Goal: Task Accomplishment & Management: Complete application form

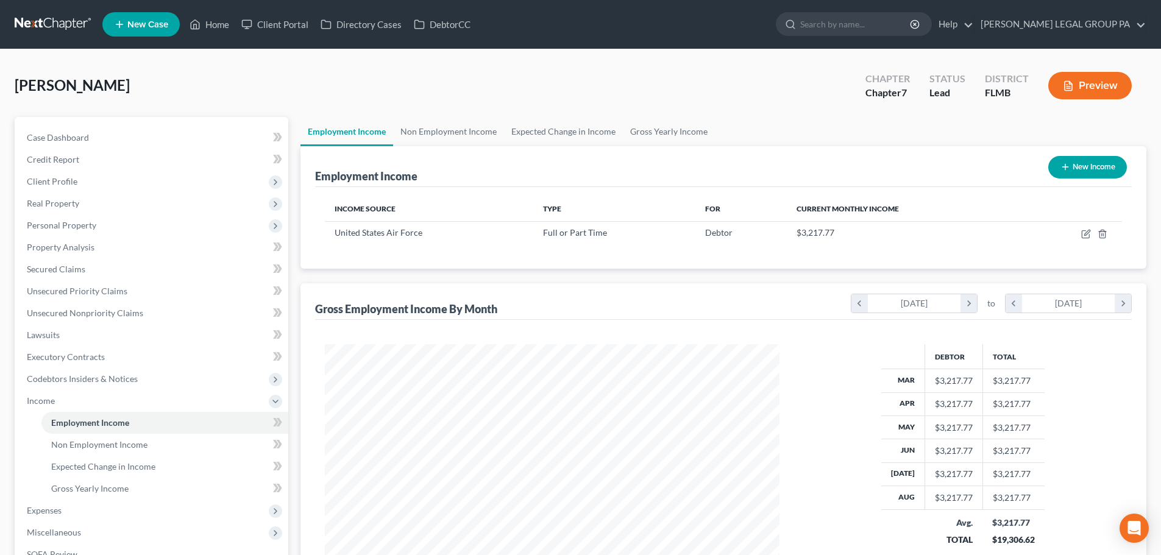
scroll to position [227, 479]
click at [39, 23] on link at bounding box center [54, 24] width 78 height 22
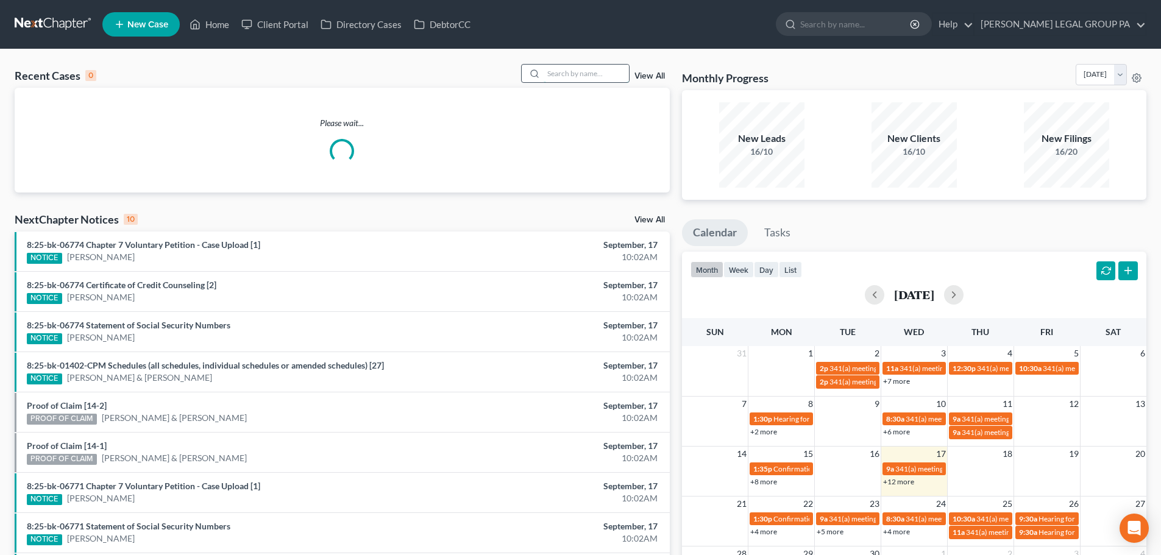
click at [596, 74] on input "search" at bounding box center [586, 74] width 85 height 18
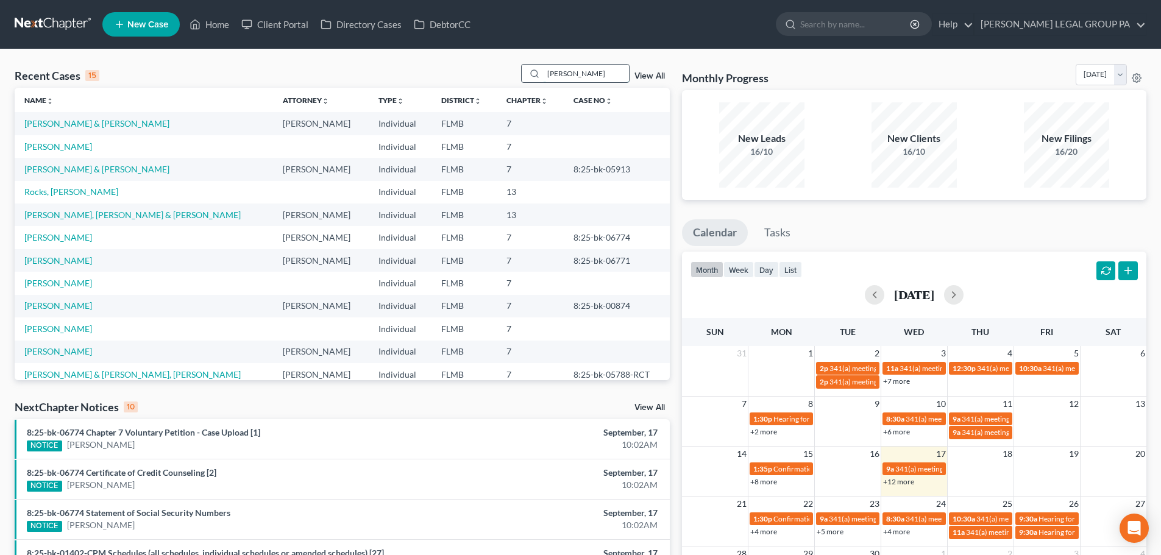
type input "[PERSON_NAME]"
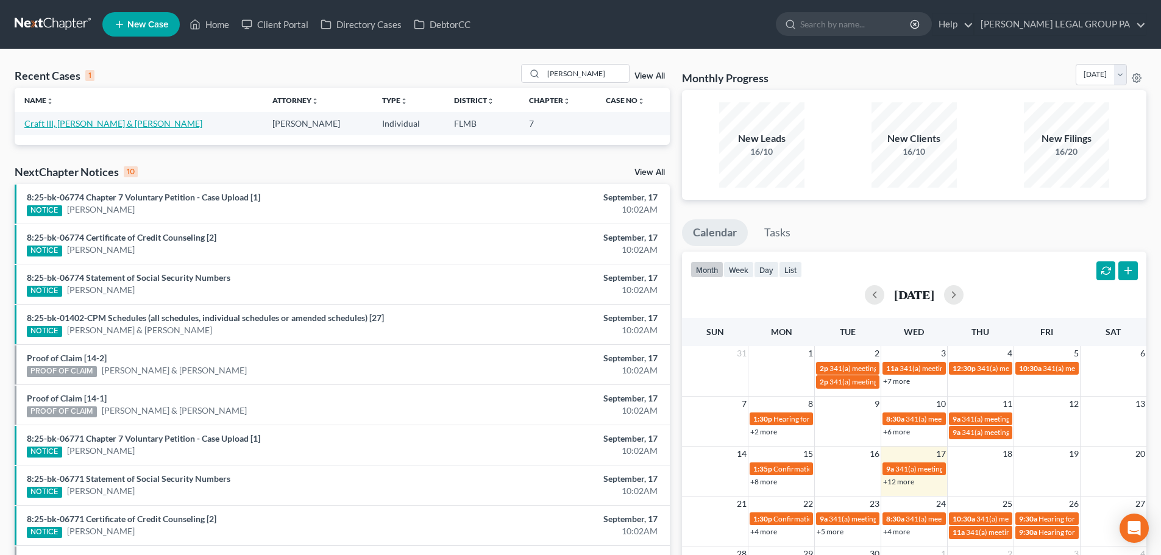
click at [77, 122] on link "Craft III, [PERSON_NAME] & [PERSON_NAME]" at bounding box center [113, 123] width 178 height 10
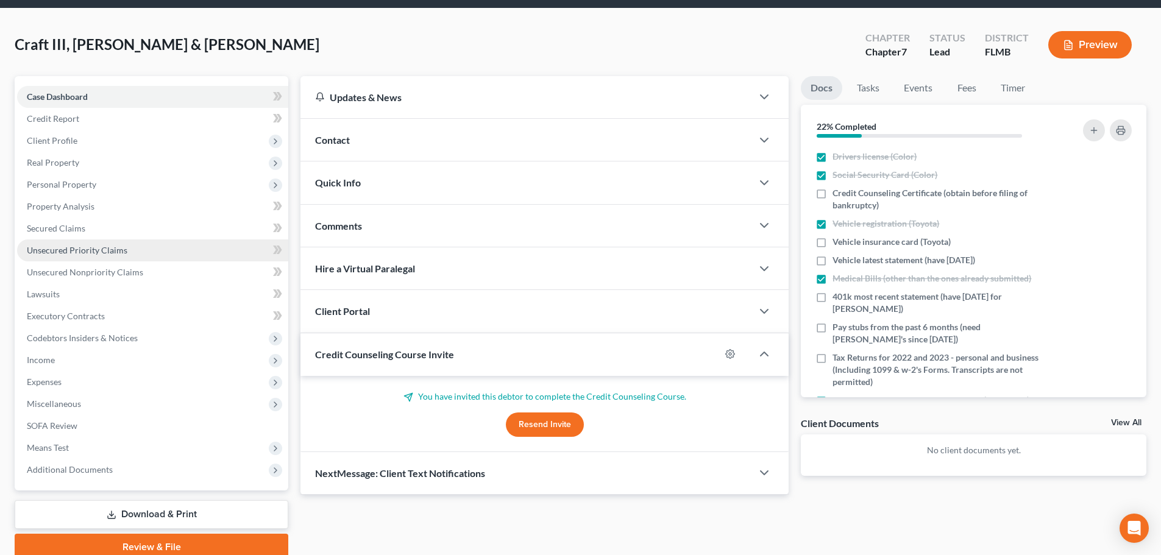
scroll to position [93, 0]
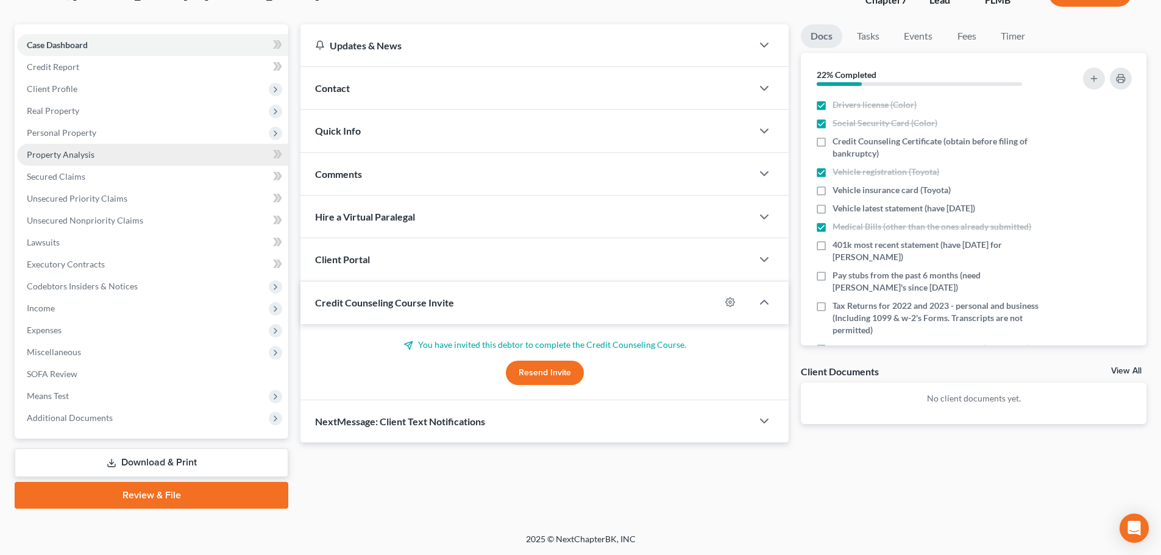
click at [62, 154] on span "Property Analysis" at bounding box center [61, 154] width 68 height 10
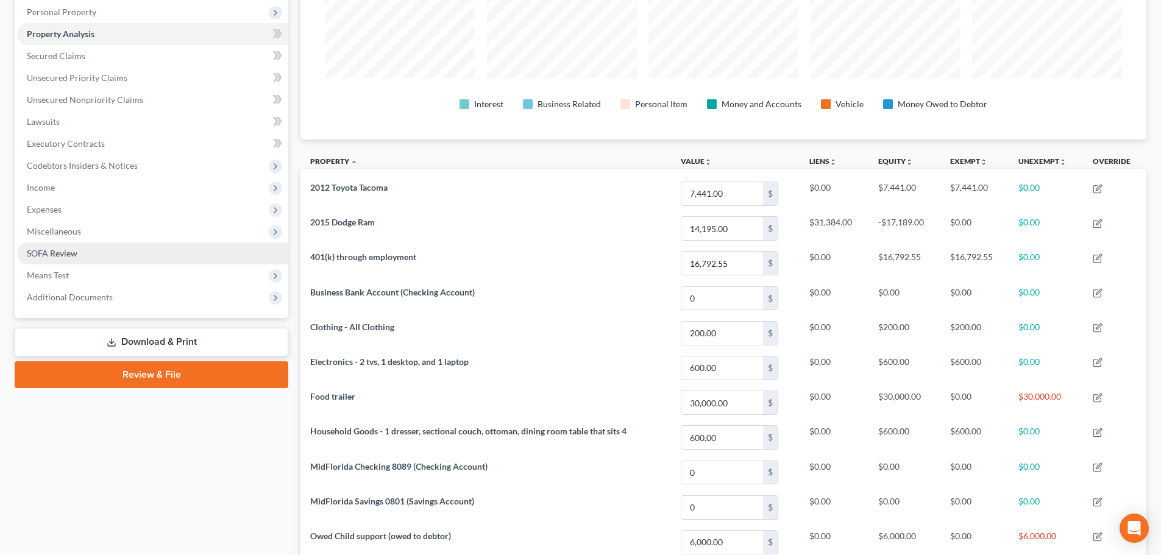
scroll to position [183, 0]
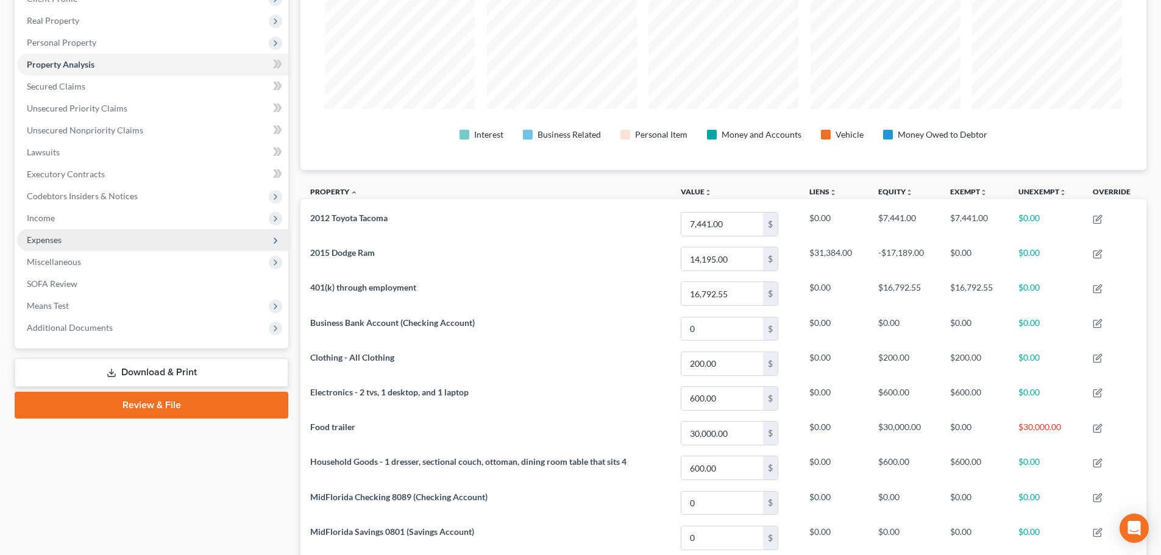
click at [47, 241] on span "Expenses" at bounding box center [44, 240] width 35 height 10
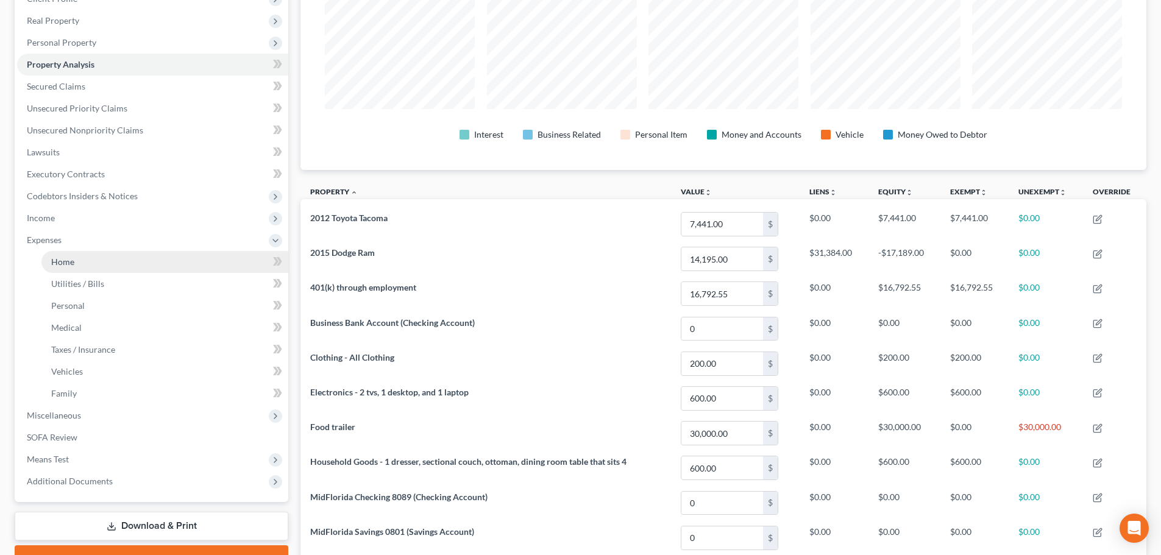
click at [73, 259] on span "Home" at bounding box center [62, 262] width 23 height 10
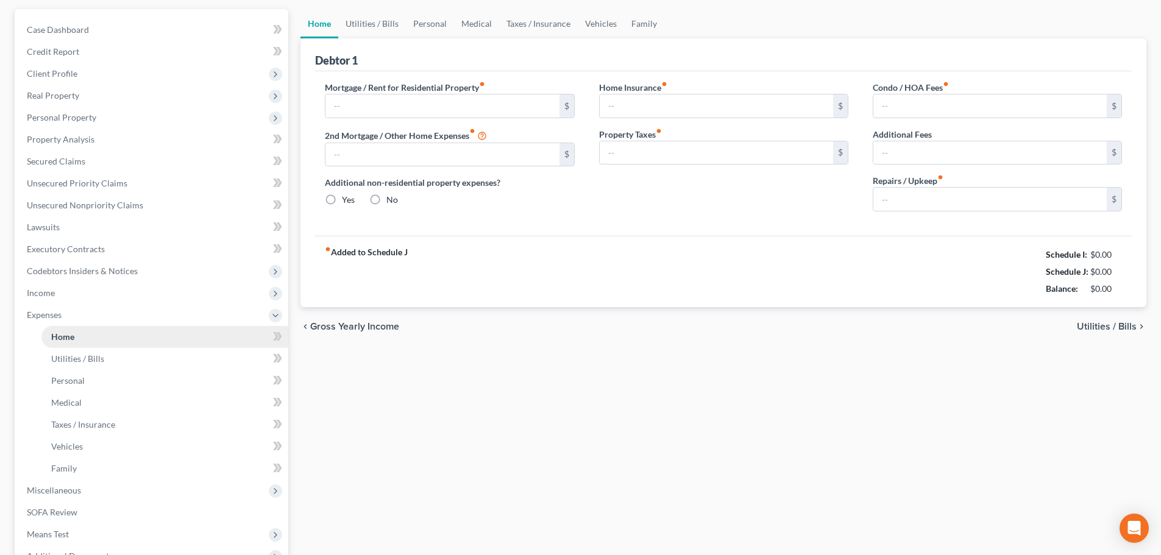
type input "383.00"
type input "0.00"
radio input "true"
type input "0.00"
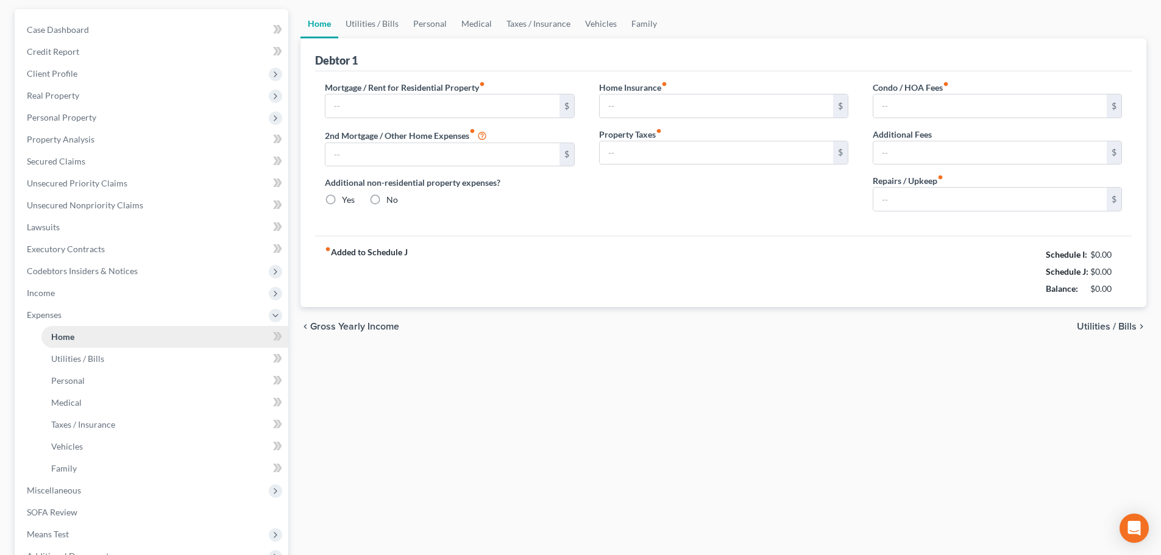
type input "0.00"
type input "200.00"
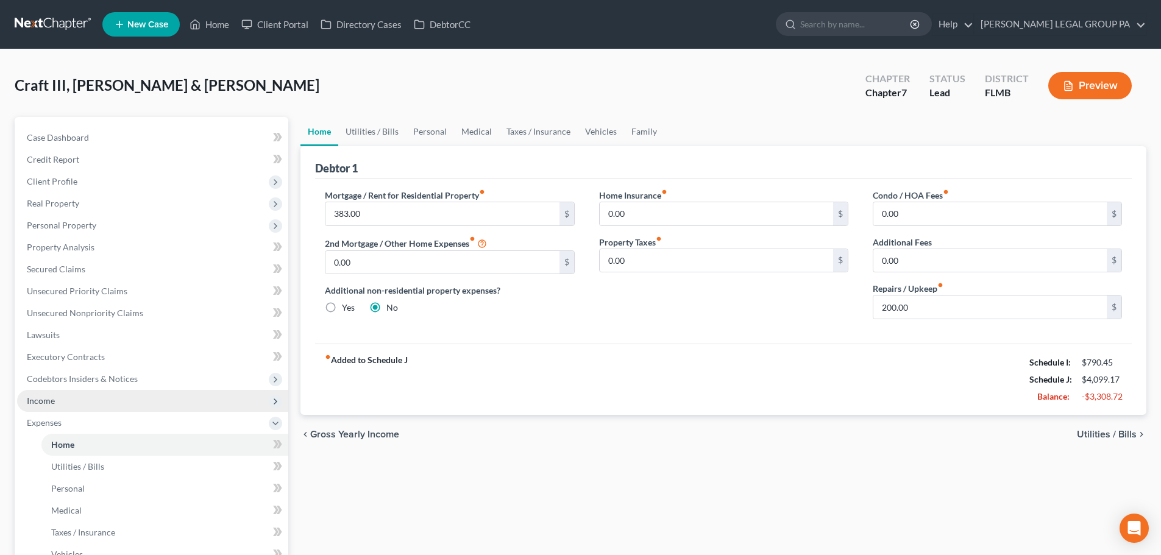
click at [71, 397] on span "Income" at bounding box center [152, 401] width 271 height 22
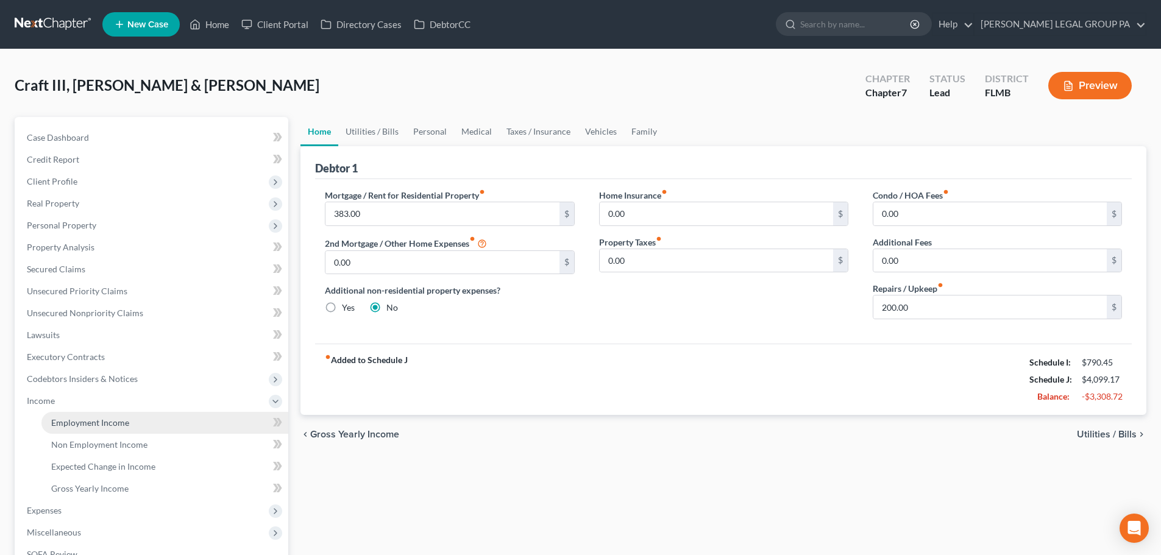
click at [86, 421] on span "Employment Income" at bounding box center [90, 423] width 78 height 10
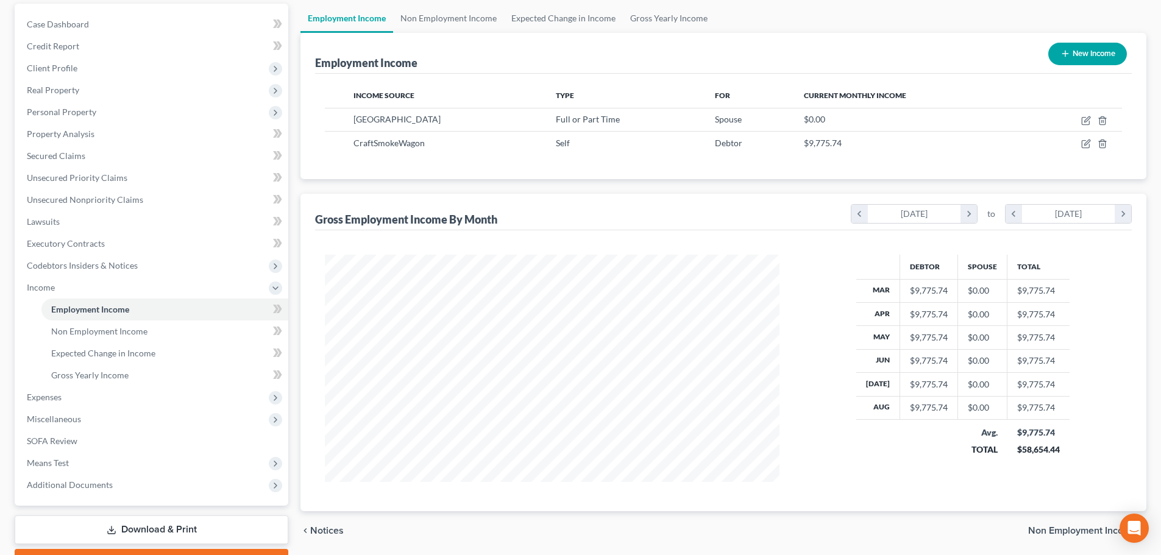
scroll to position [122, 0]
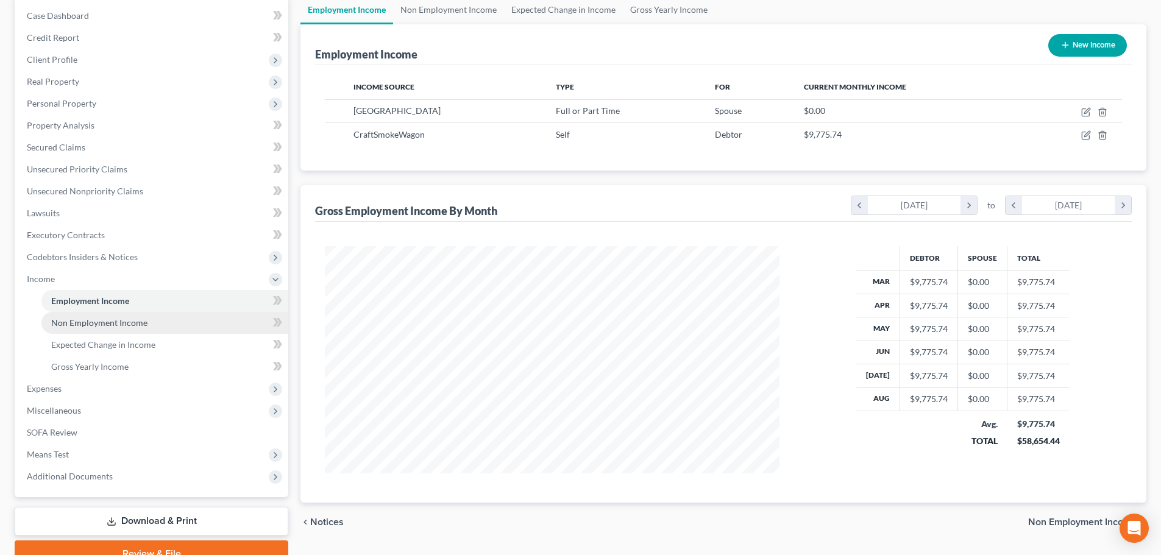
click at [117, 320] on span "Non Employment Income" at bounding box center [99, 323] width 96 height 10
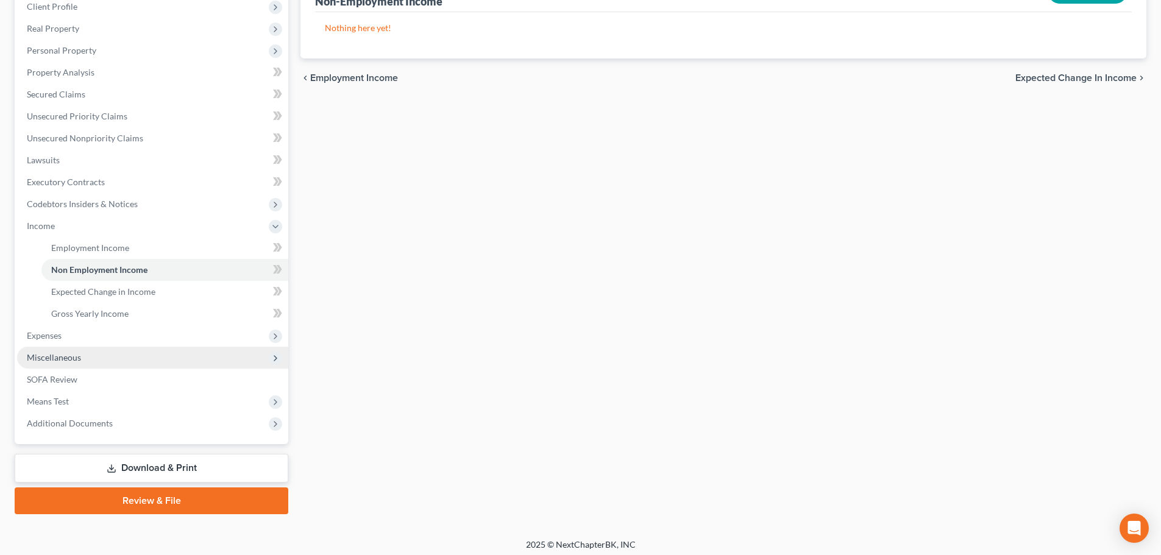
scroll to position [180, 0]
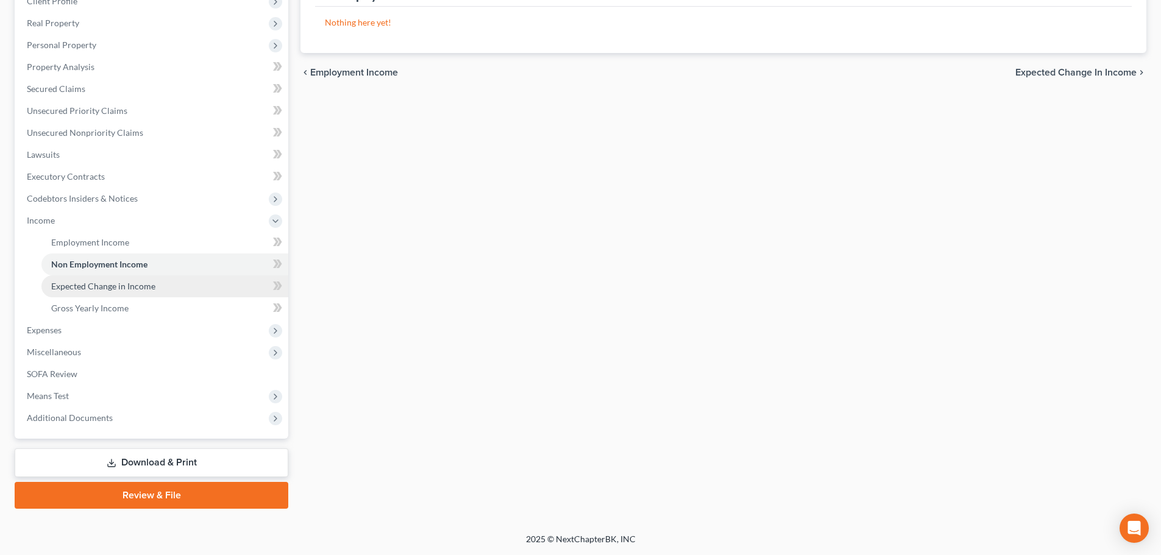
click at [102, 290] on span "Expected Change in Income" at bounding box center [103, 286] width 104 height 10
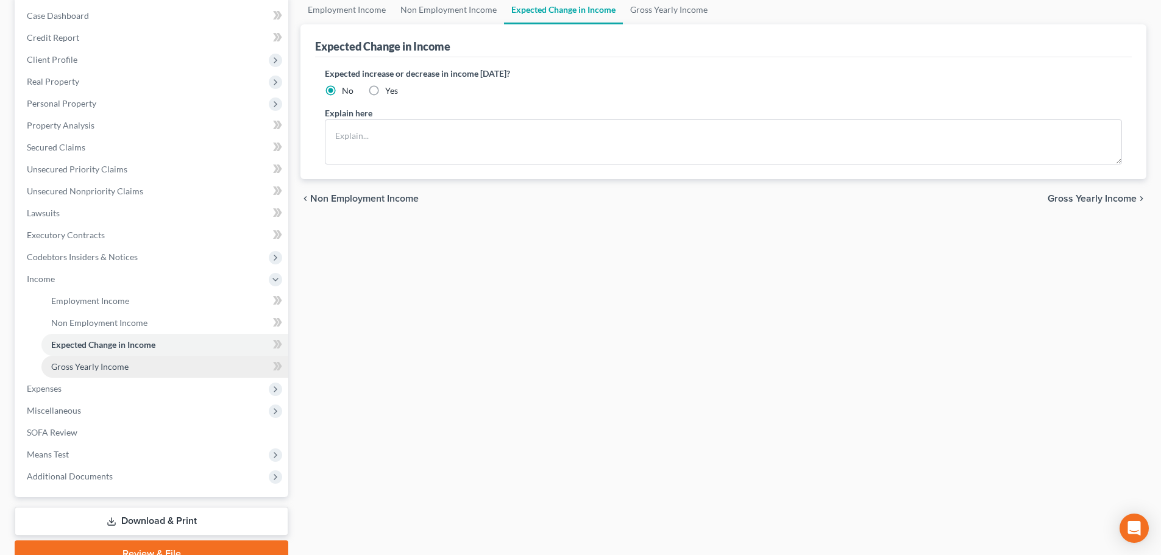
click at [112, 366] on span "Gross Yearly Income" at bounding box center [89, 367] width 77 height 10
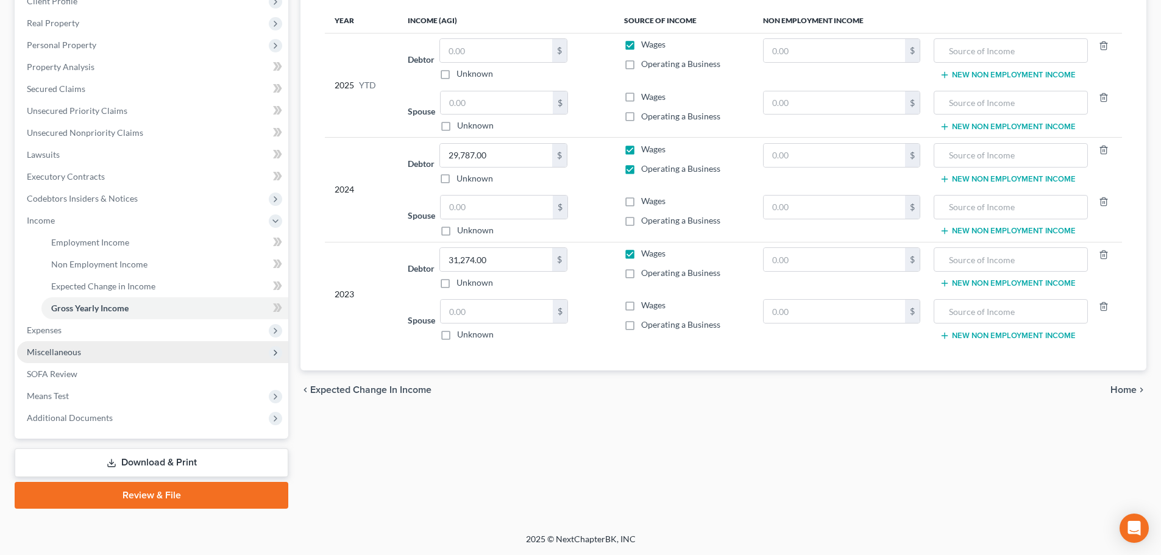
scroll to position [119, 0]
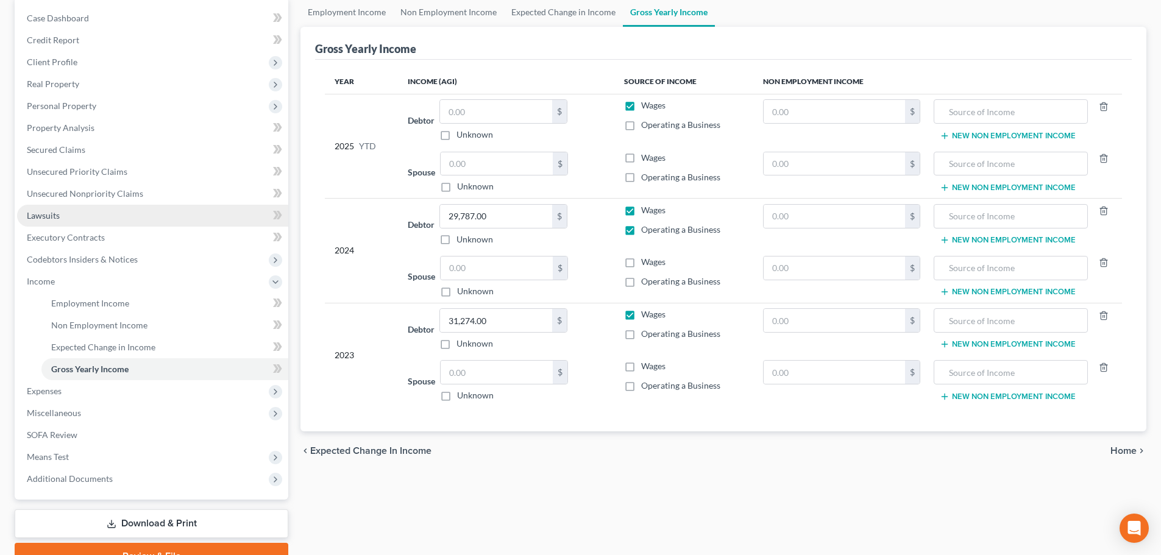
click at [41, 212] on span "Lawsuits" at bounding box center [43, 215] width 33 height 10
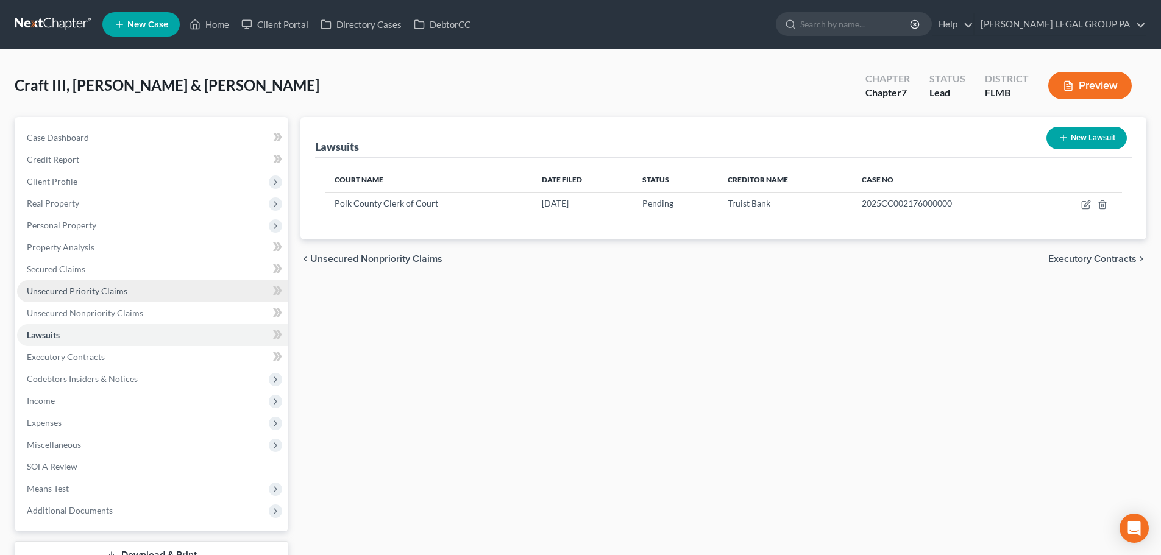
click at [166, 294] on link "Unsecured Priority Claims" at bounding box center [152, 291] width 271 height 22
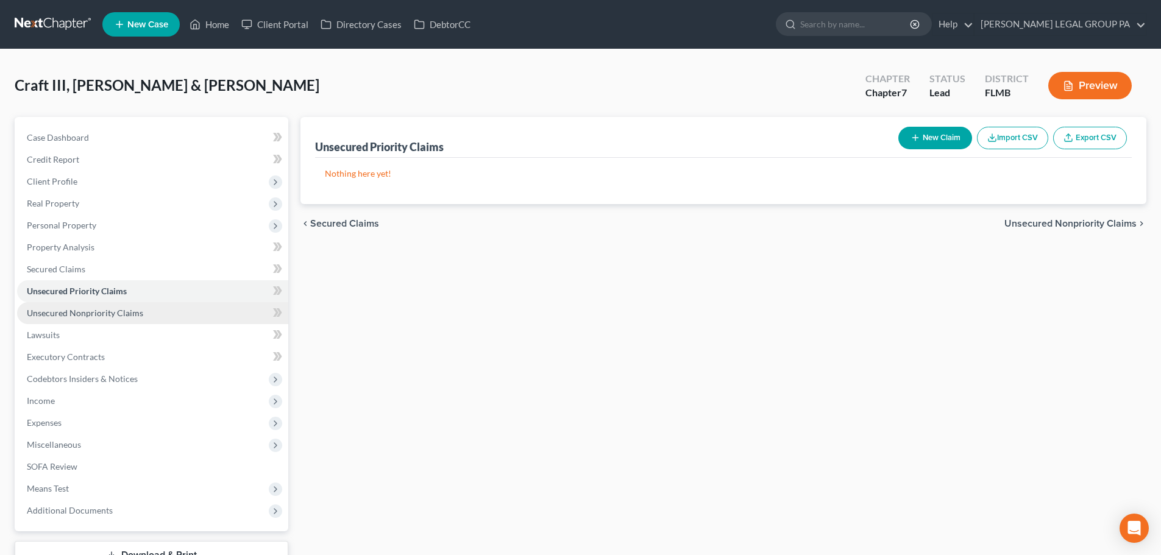
click at [121, 313] on span "Unsecured Nonpriority Claims" at bounding box center [85, 313] width 116 height 10
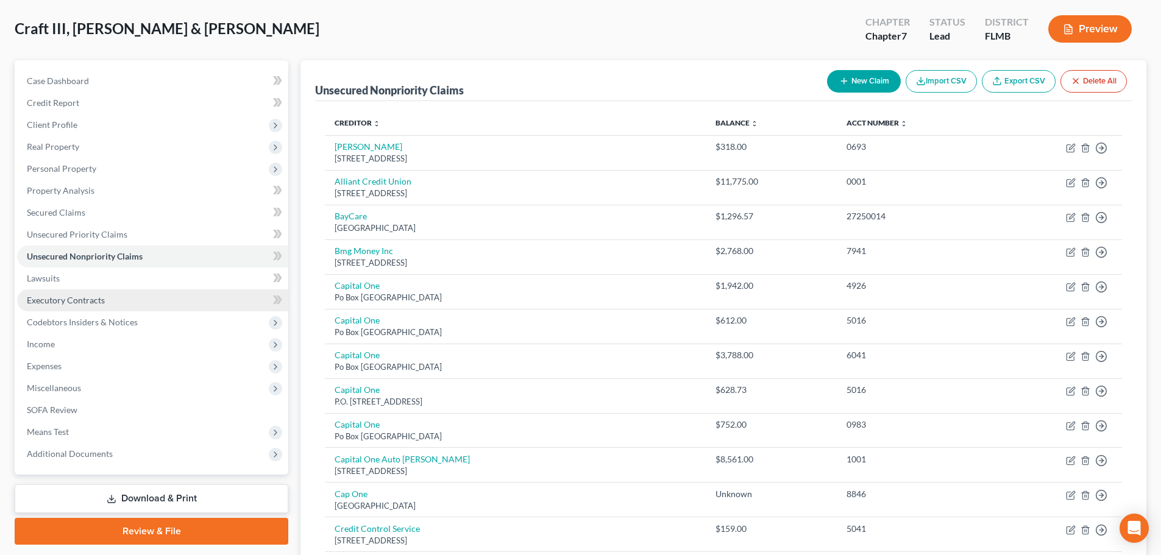
scroll to position [1, 0]
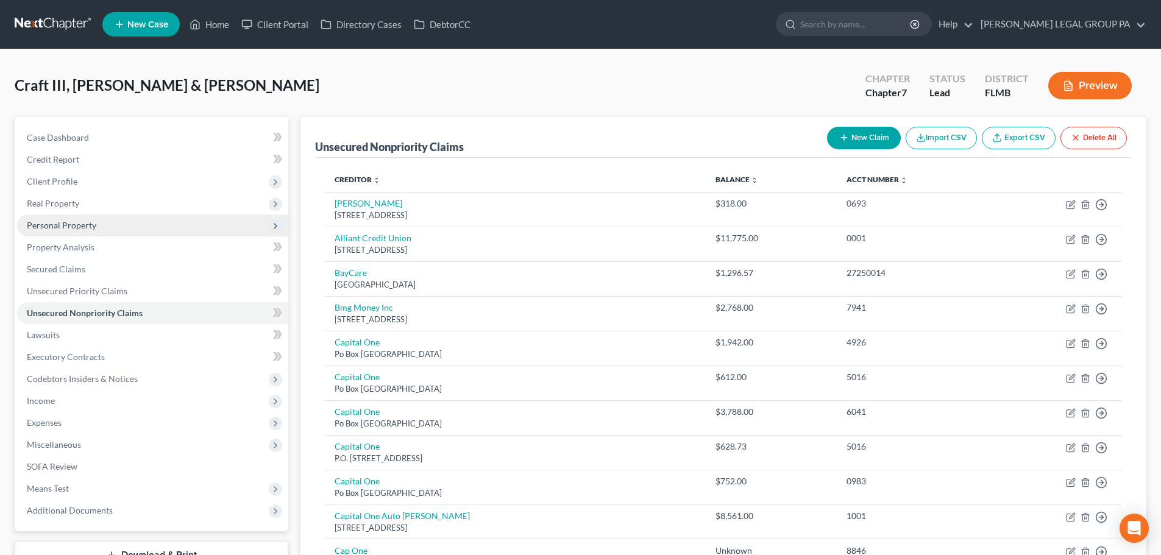
click at [64, 226] on span "Personal Property" at bounding box center [62, 225] width 70 height 10
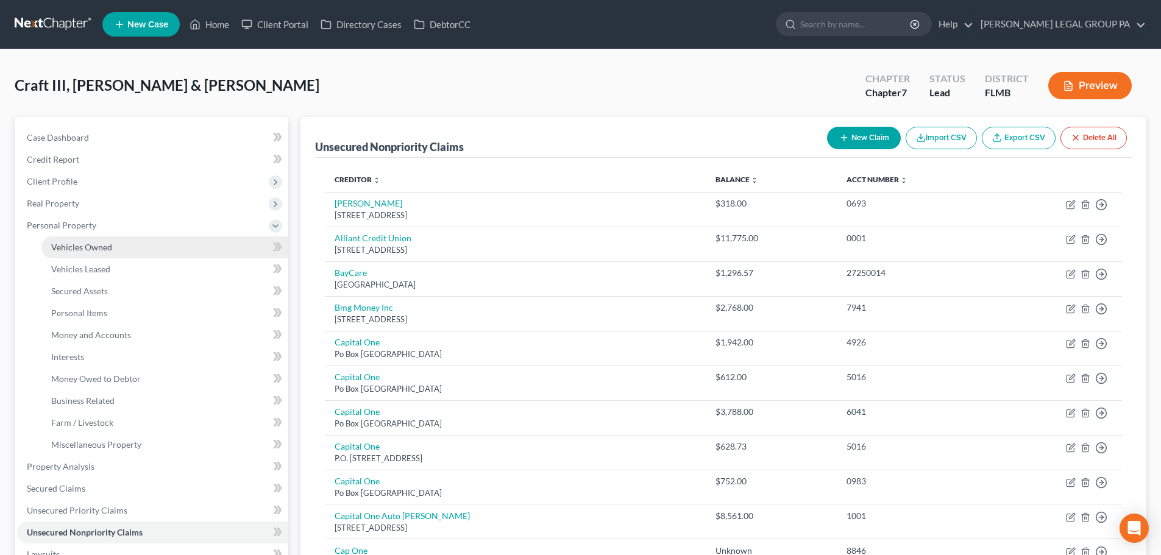
click at [101, 250] on span "Vehicles Owned" at bounding box center [81, 247] width 61 height 10
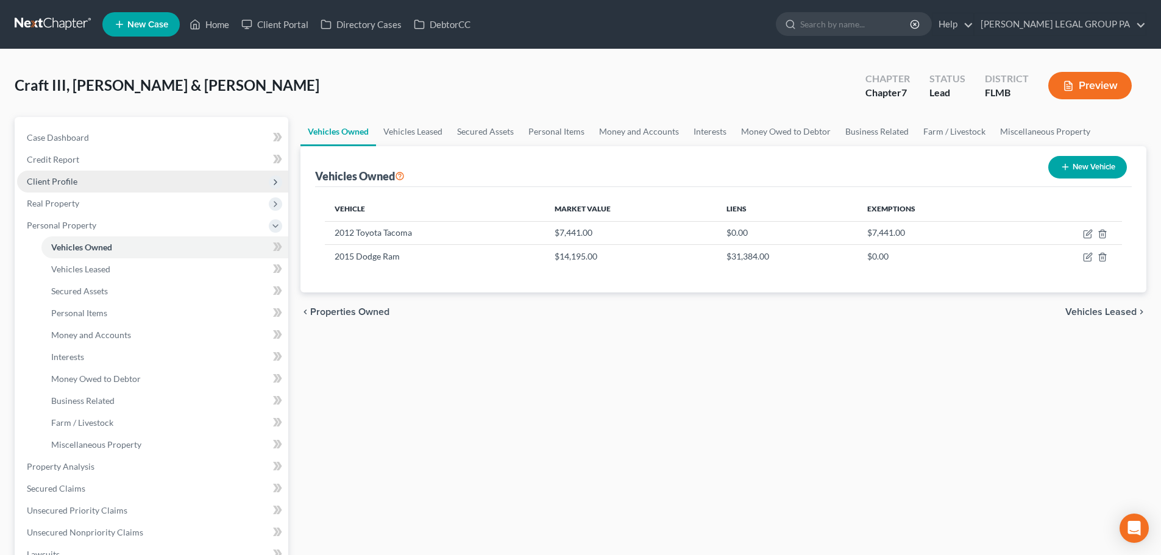
click at [75, 175] on span "Client Profile" at bounding box center [152, 182] width 271 height 22
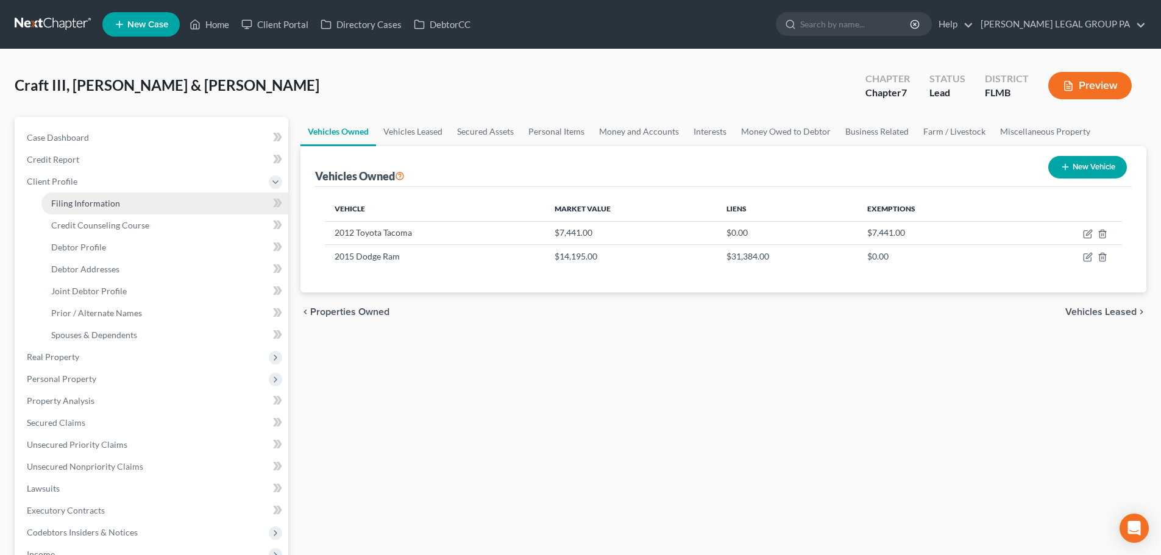
click at [104, 196] on link "Filing Information" at bounding box center [164, 204] width 247 height 22
select select "1"
select select "0"
select select "9"
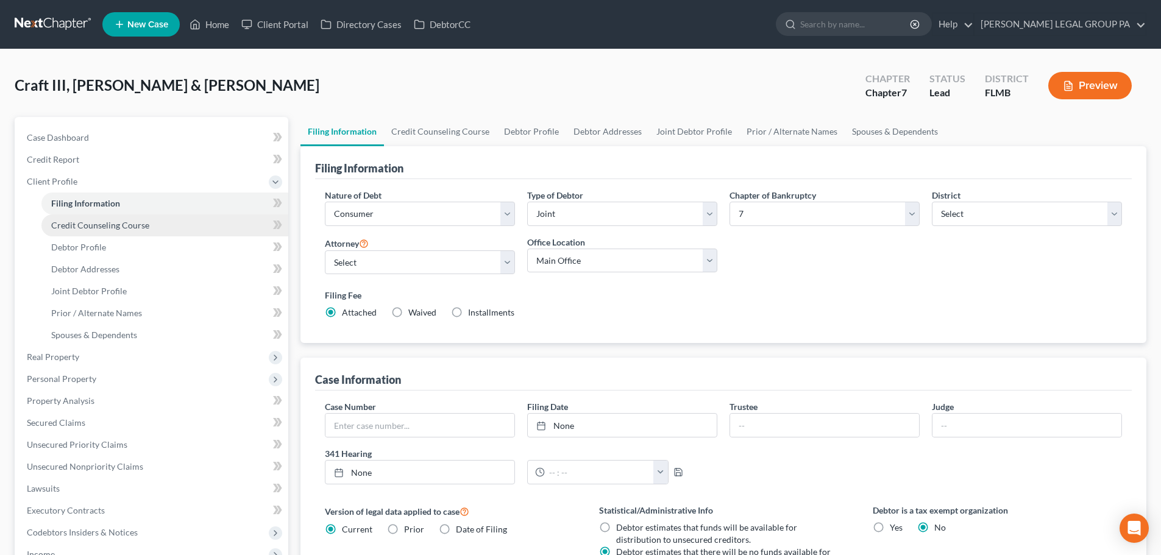
click at [118, 229] on span "Credit Counseling Course" at bounding box center [100, 225] width 98 height 10
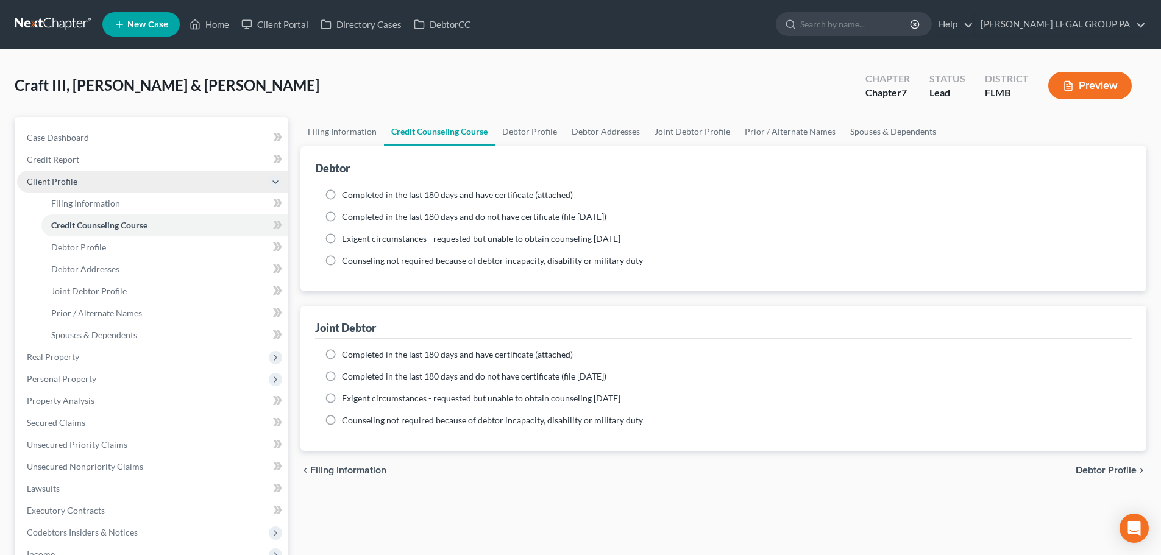
click at [82, 180] on span "Client Profile" at bounding box center [152, 182] width 271 height 22
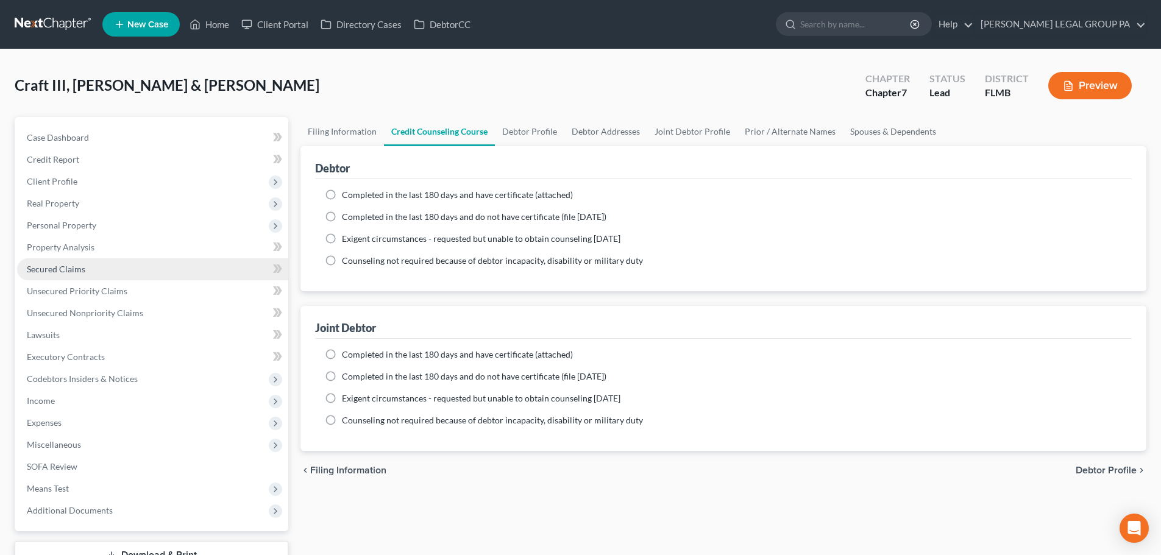
click at [77, 271] on span "Secured Claims" at bounding box center [56, 269] width 59 height 10
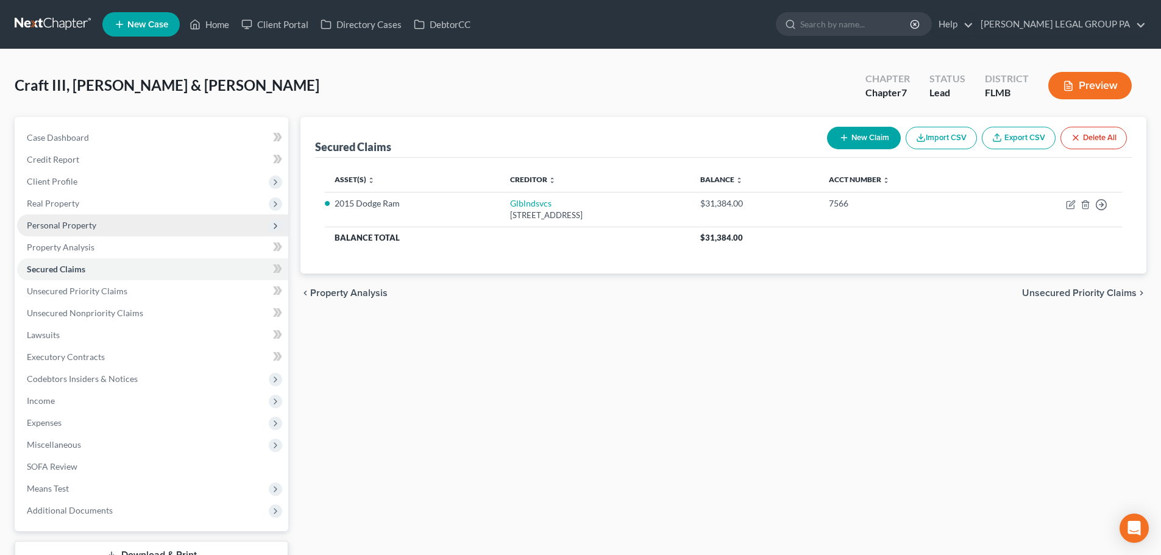
click at [51, 222] on span "Personal Property" at bounding box center [62, 225] width 70 height 10
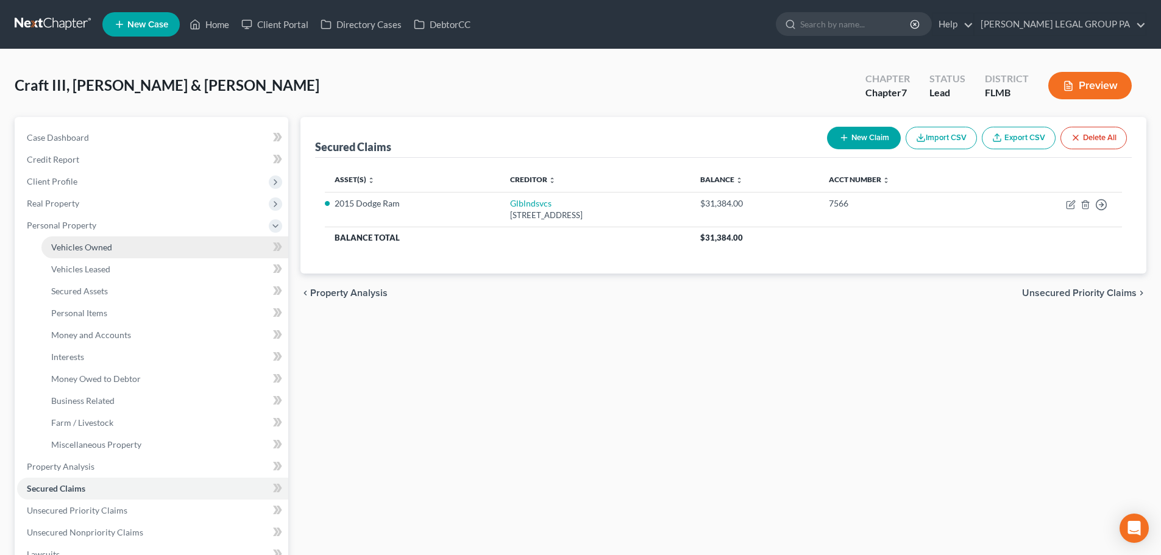
click at [87, 248] on span "Vehicles Owned" at bounding box center [81, 247] width 61 height 10
